Goal: Transaction & Acquisition: Purchase product/service

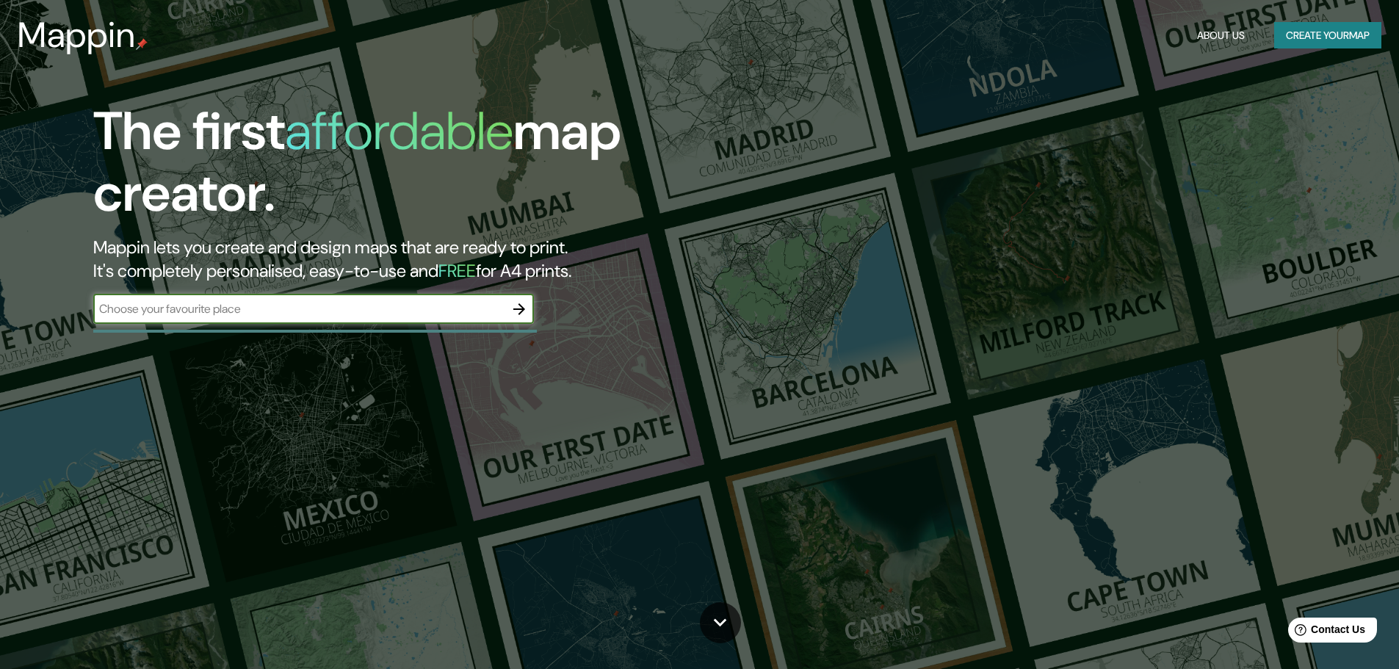
click at [265, 317] on input "text" at bounding box center [298, 308] width 411 height 17
type input "tapachula"
click at [521, 299] on button "button" at bounding box center [519, 309] width 29 height 29
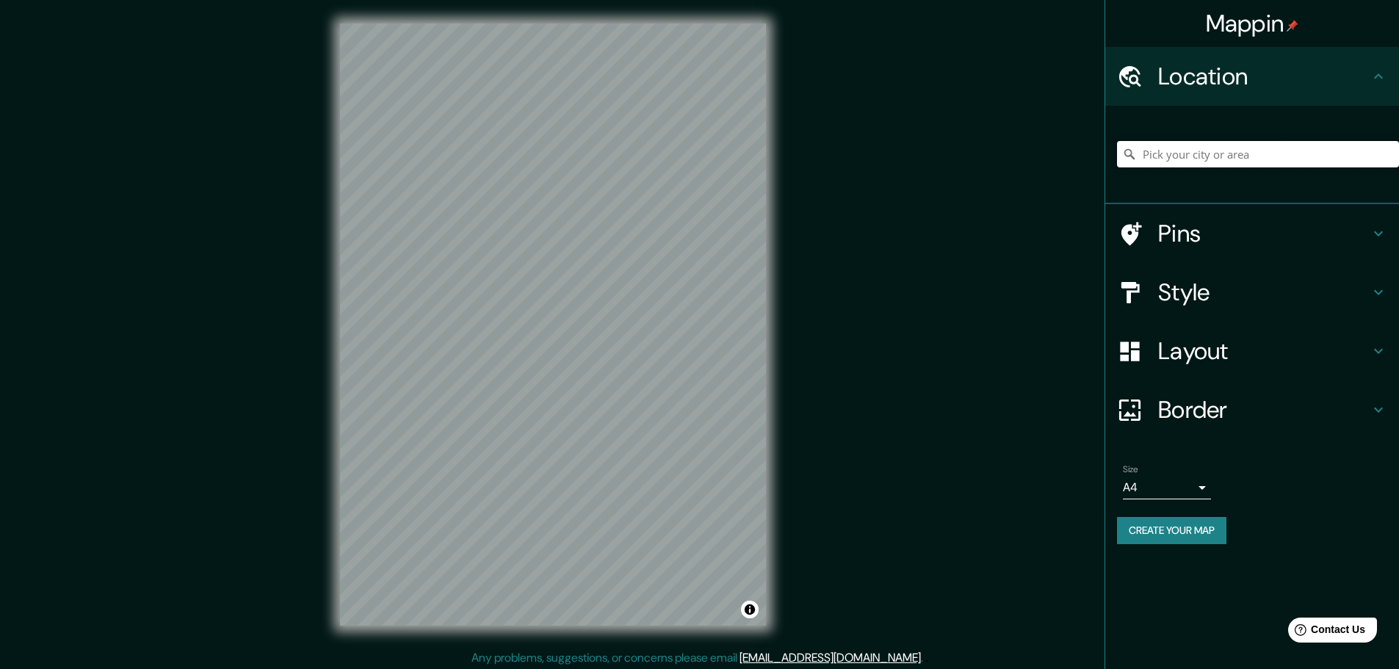
click at [1205, 159] on input "Pick your city or area" at bounding box center [1258, 154] width 282 height 26
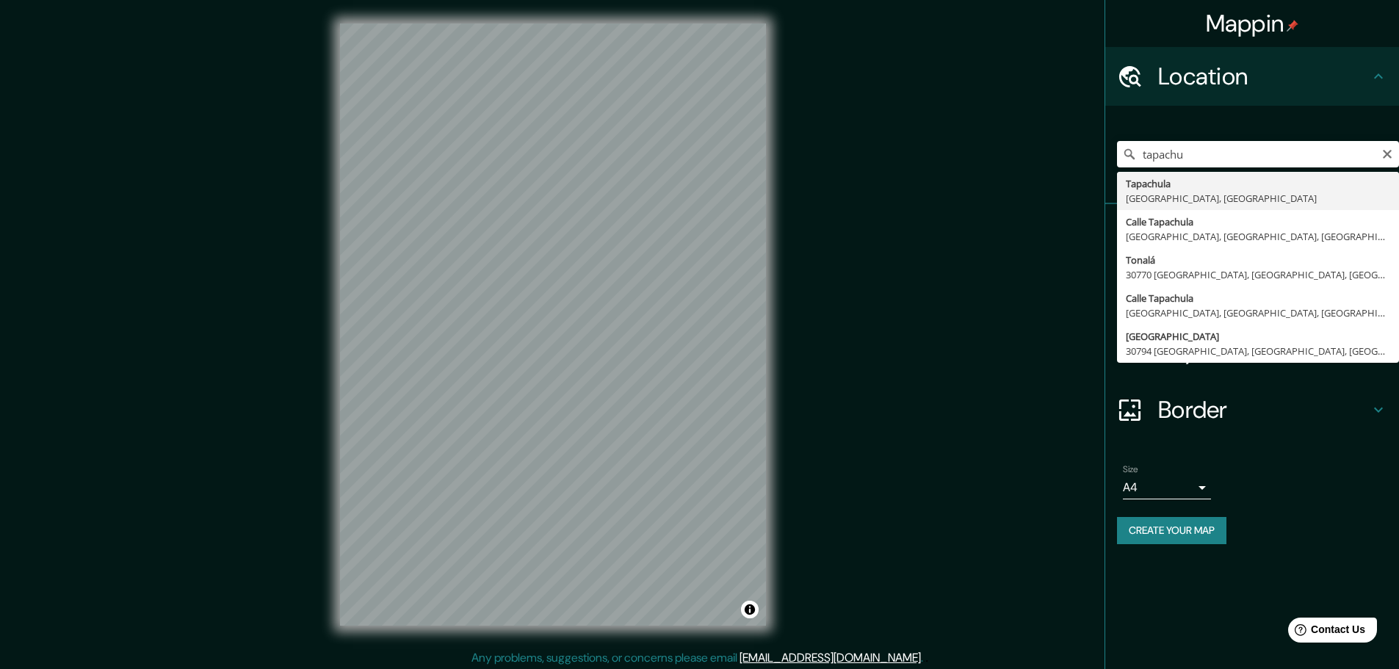
type input "Tapachula, [GEOGRAPHIC_DATA], [GEOGRAPHIC_DATA]"
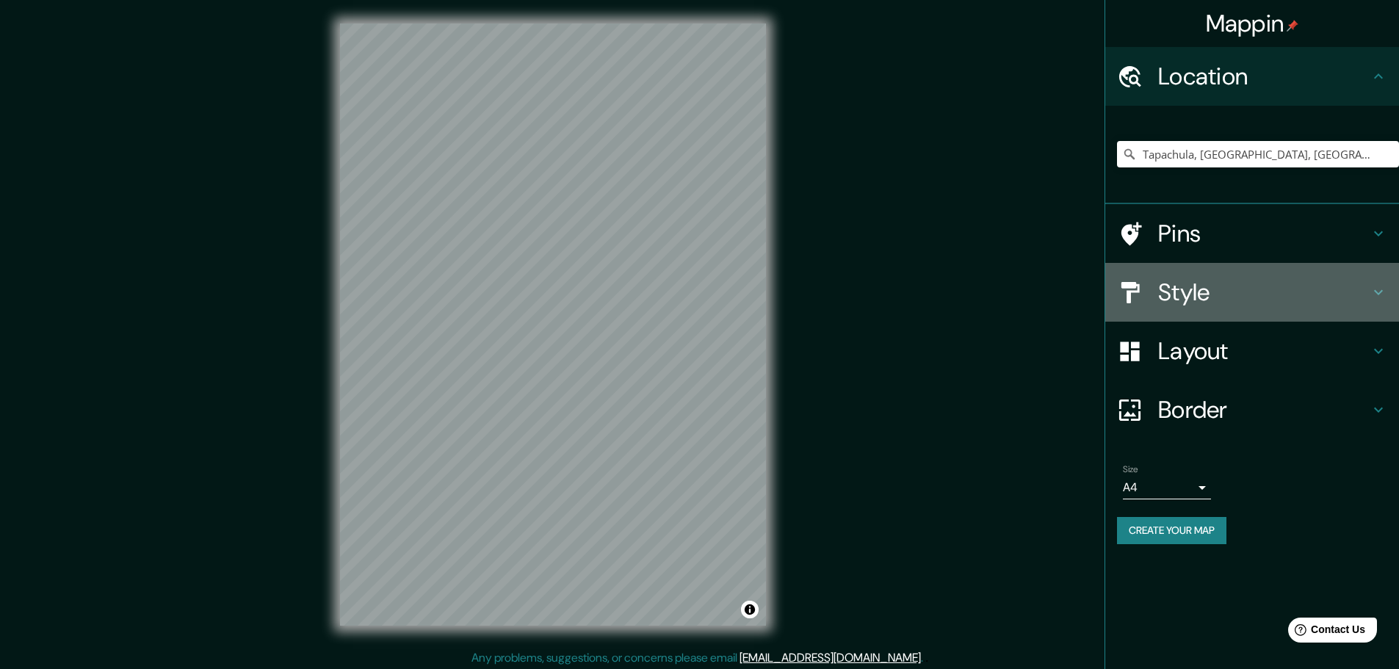
click at [1371, 289] on icon at bounding box center [1379, 293] width 18 height 18
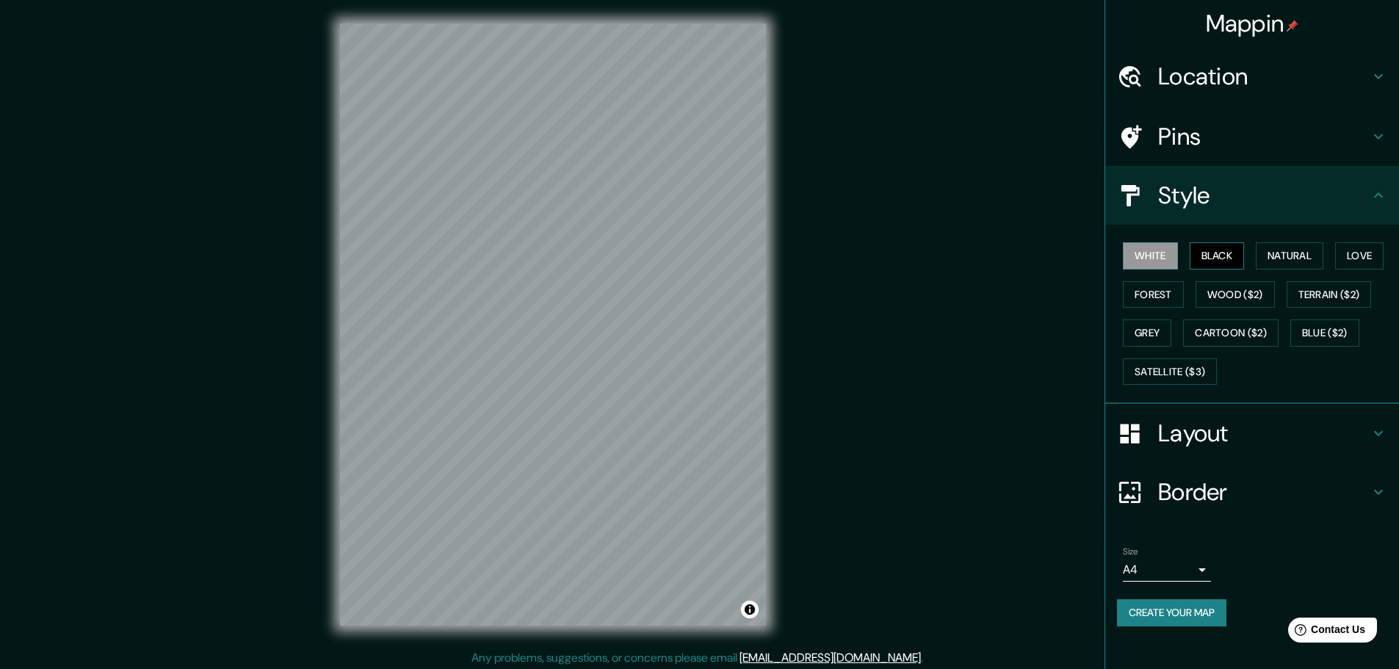
click at [1244, 256] on button "Black" at bounding box center [1217, 255] width 55 height 27
click at [1263, 255] on button "Natural" at bounding box center [1290, 255] width 68 height 27
click at [1352, 254] on button "Love" at bounding box center [1359, 255] width 48 height 27
click at [1349, 267] on button "Love" at bounding box center [1359, 255] width 48 height 27
click at [1339, 275] on div "White Black Natural Love Forest Wood ($2) Terrain ($2) Grey Cartoon ($2) Blue (…" at bounding box center [1258, 314] width 282 height 154
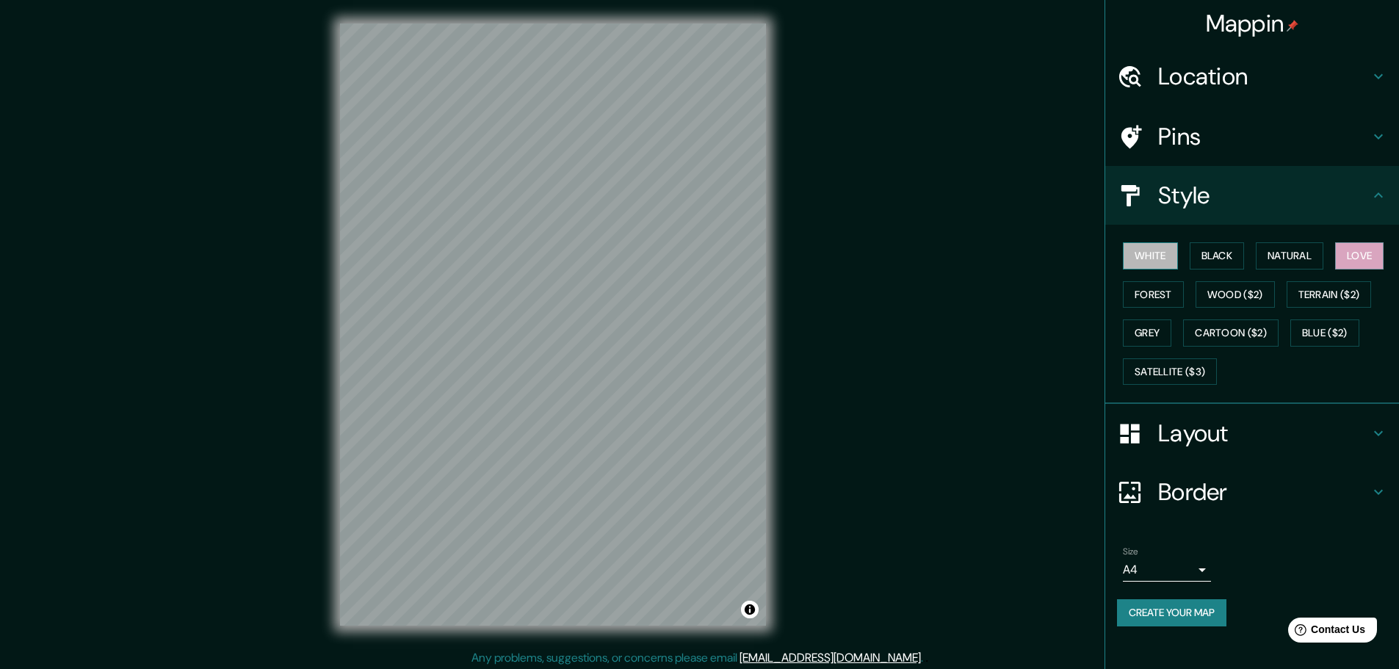
click at [1154, 261] on button "White" at bounding box center [1150, 255] width 55 height 27
click at [1230, 441] on h4 "Layout" at bounding box center [1264, 433] width 212 height 29
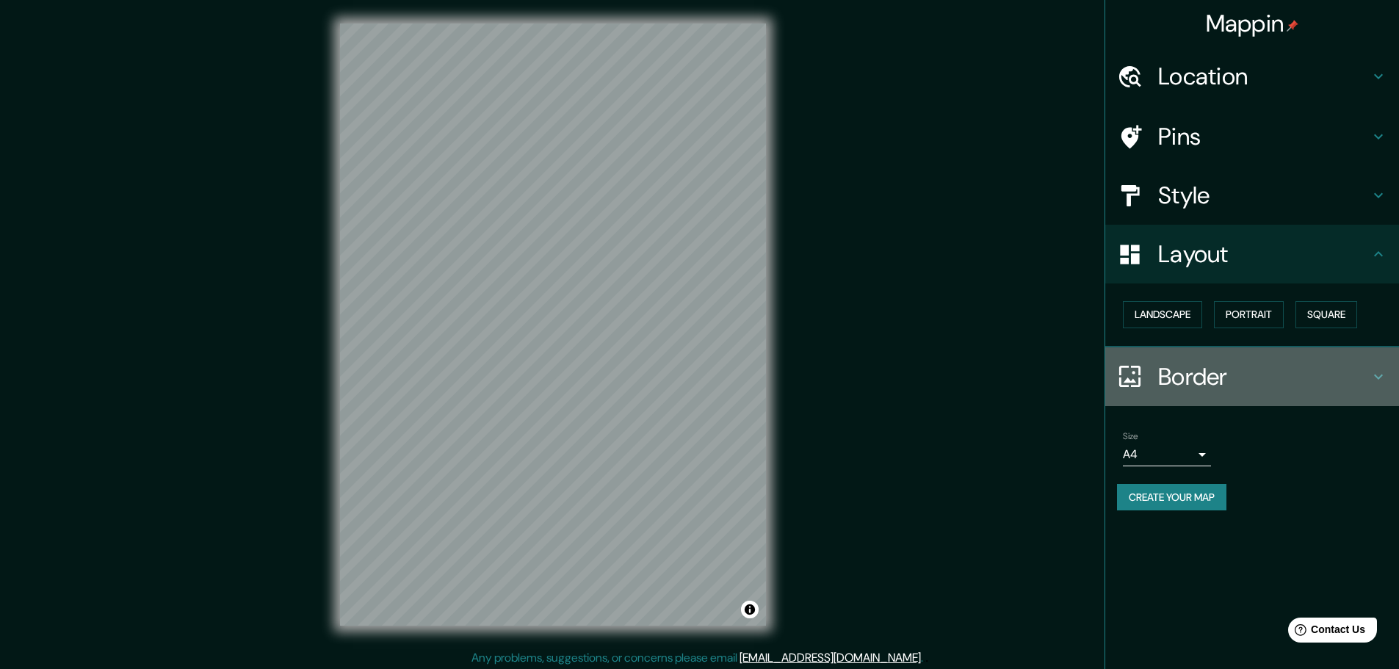
click at [1324, 373] on h4 "Border" at bounding box center [1264, 376] width 212 height 29
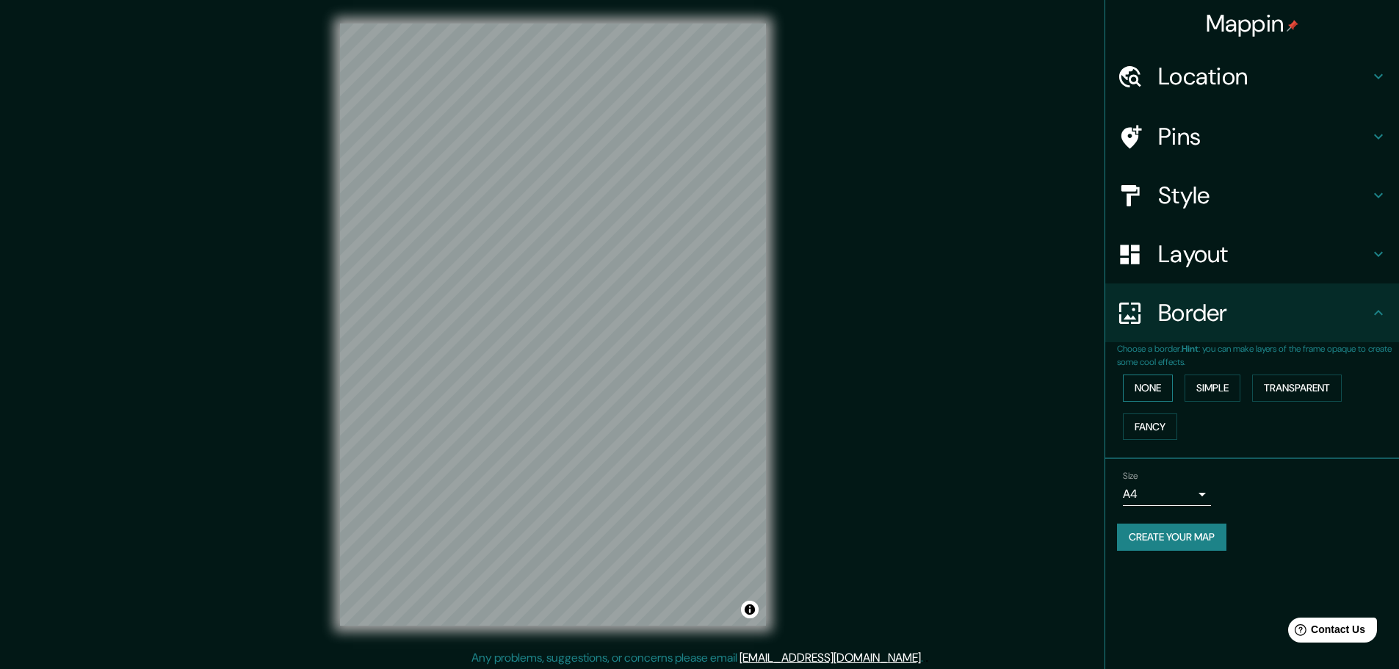
click at [1157, 392] on button "None" at bounding box center [1148, 388] width 50 height 27
click at [1202, 383] on button "Simple" at bounding box center [1213, 388] width 56 height 27
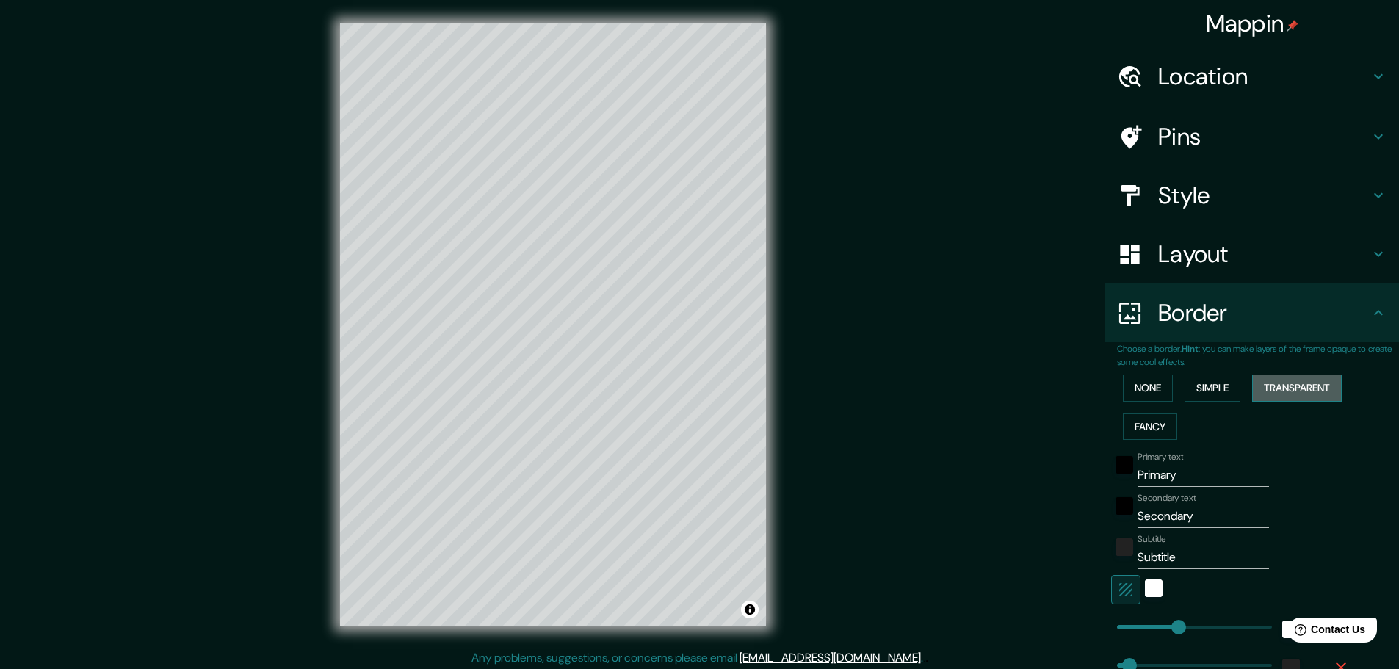
click at [1252, 385] on button "Transparent" at bounding box center [1297, 388] width 90 height 27
click at [1147, 427] on button "Fancy" at bounding box center [1150, 427] width 54 height 27
click at [1141, 396] on button "None" at bounding box center [1148, 388] width 50 height 27
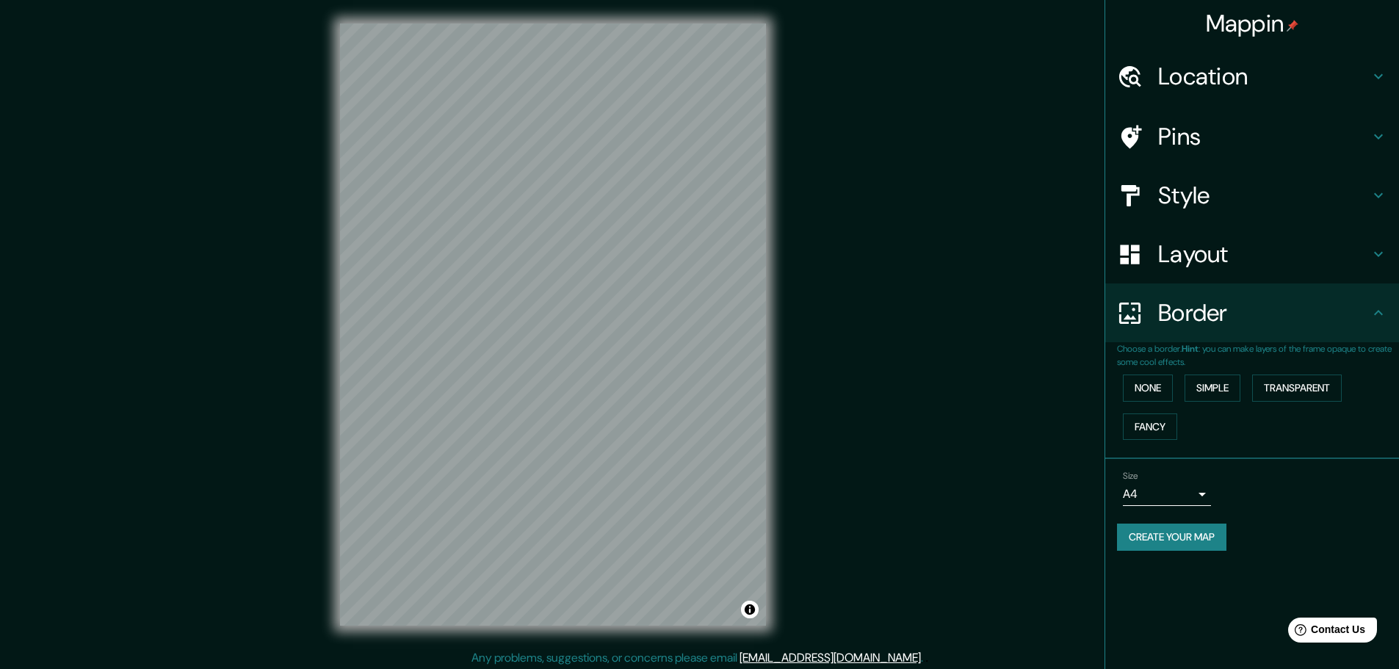
click at [1259, 497] on div "Size A4 single" at bounding box center [1252, 488] width 270 height 47
click at [1374, 306] on icon at bounding box center [1379, 313] width 18 height 18
click at [1373, 269] on div "Layout" at bounding box center [1252, 254] width 294 height 59
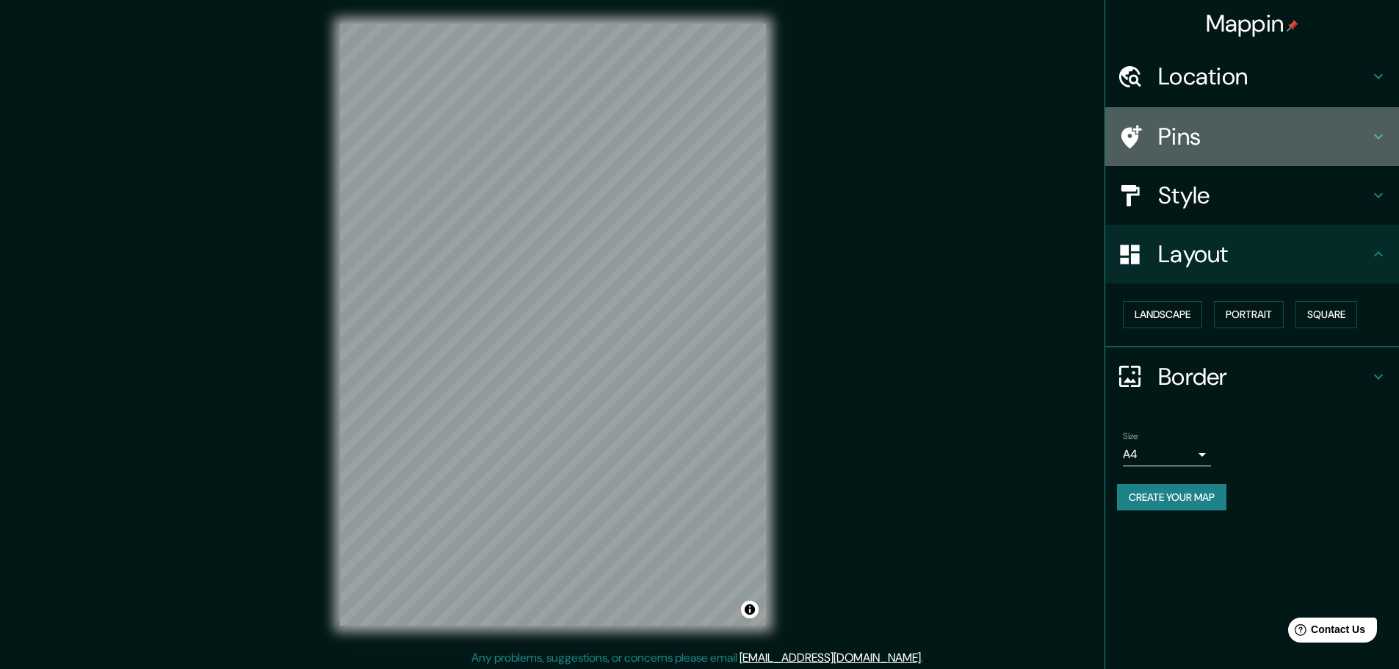
click at [1368, 147] on h4 "Pins" at bounding box center [1264, 136] width 212 height 29
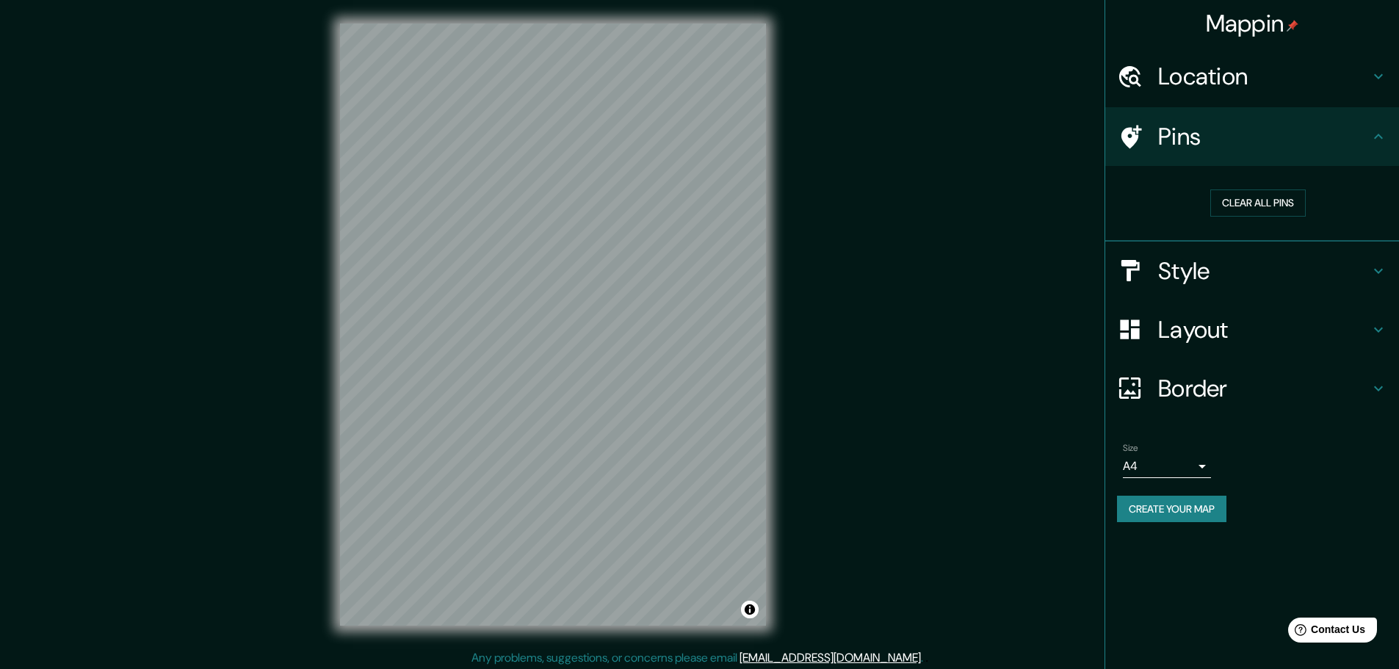
click at [1371, 147] on div "Pins" at bounding box center [1252, 136] width 294 height 59
click at [1375, 88] on div "Location" at bounding box center [1252, 76] width 294 height 59
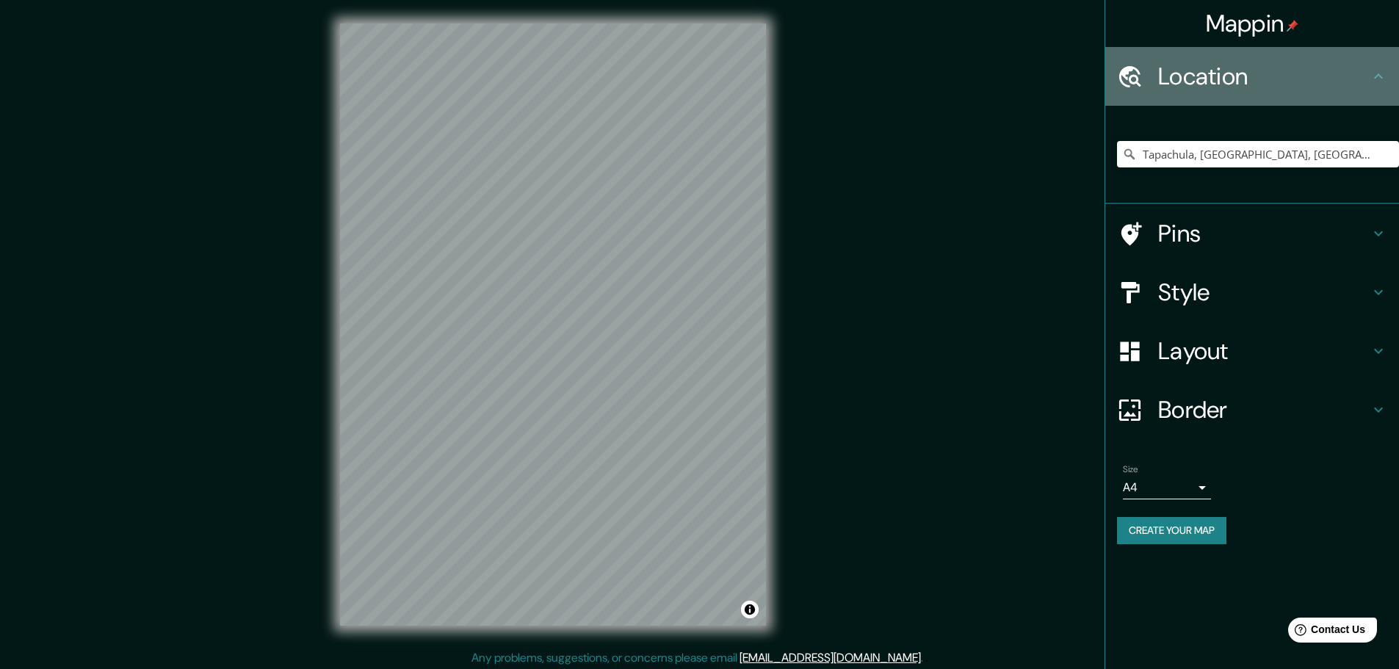
click at [1375, 88] on div "Location" at bounding box center [1252, 76] width 294 height 59
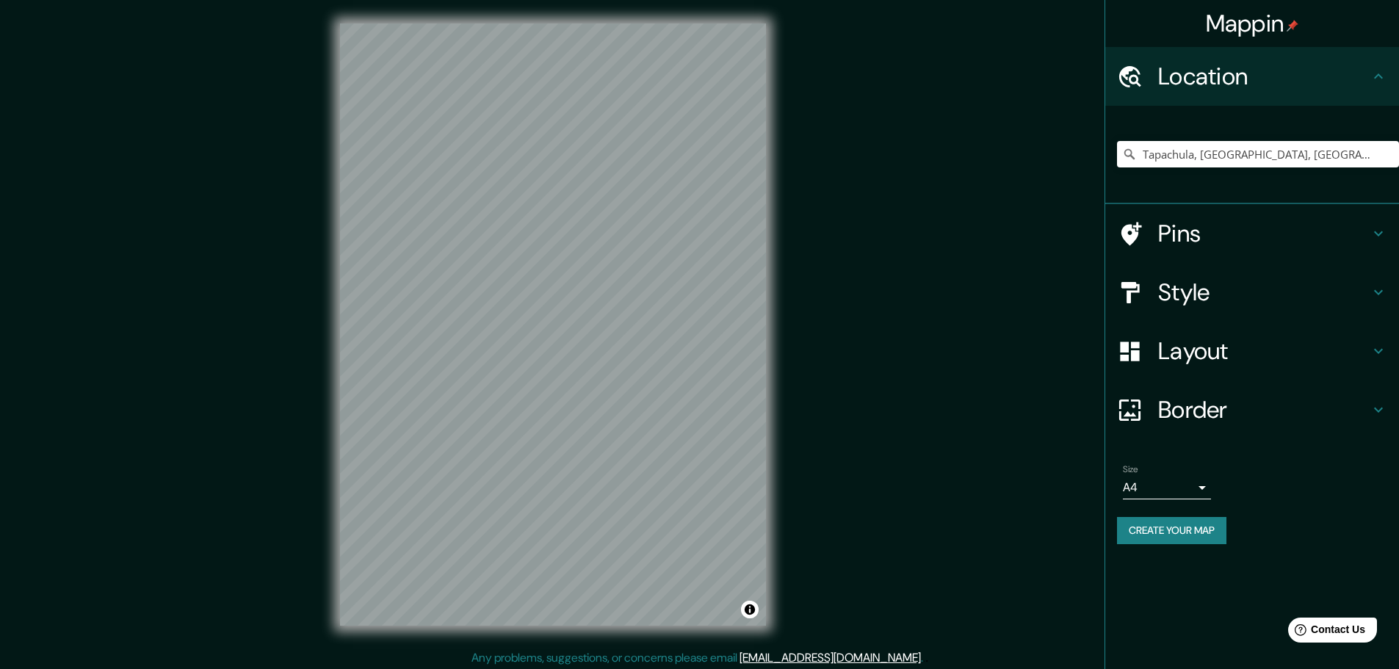
click at [1367, 296] on h4 "Style" at bounding box center [1264, 292] width 212 height 29
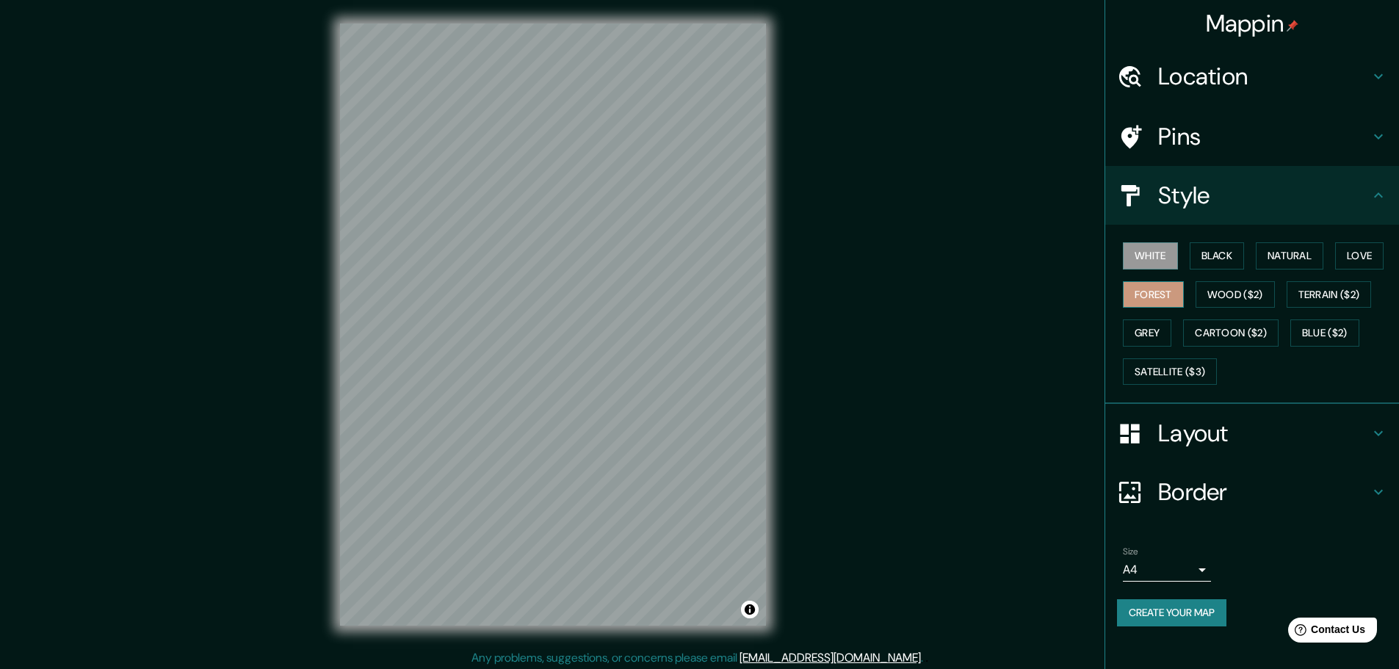
click at [1148, 299] on button "Forest" at bounding box center [1153, 294] width 61 height 27
click at [757, 612] on button "Toggle attribution" at bounding box center [750, 610] width 18 height 18
click at [1170, 254] on button "White" at bounding box center [1150, 255] width 55 height 27
